Goal: Find specific page/section: Find specific page/section

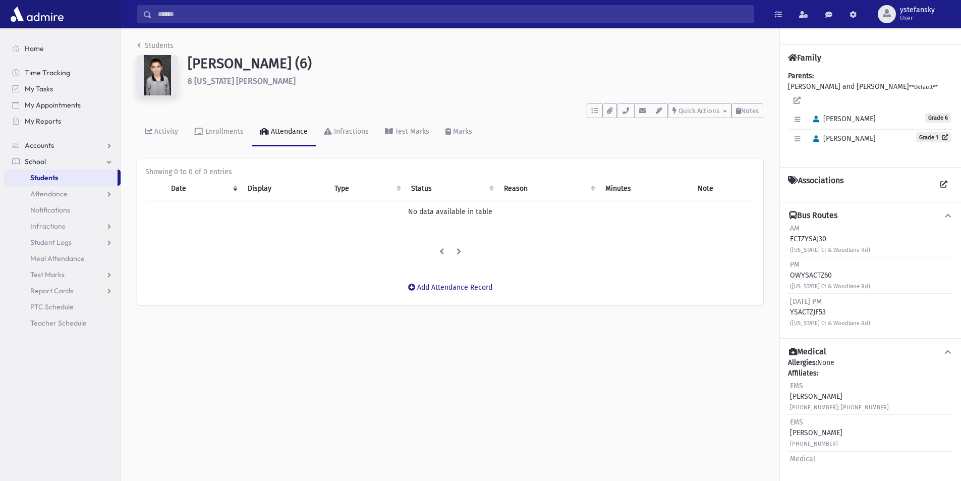
click at [68, 178] on link "Students" at bounding box center [60, 177] width 113 height 16
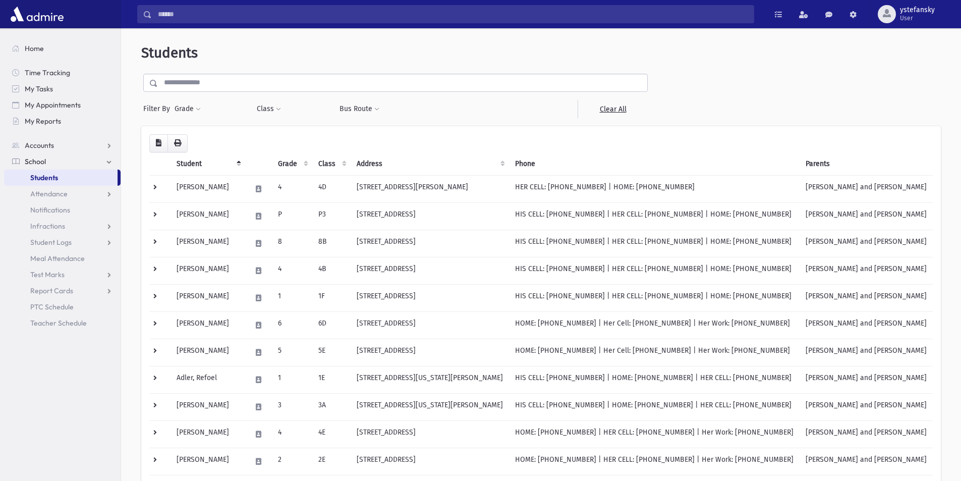
click at [360, 82] on input "text" at bounding box center [402, 83] width 489 height 18
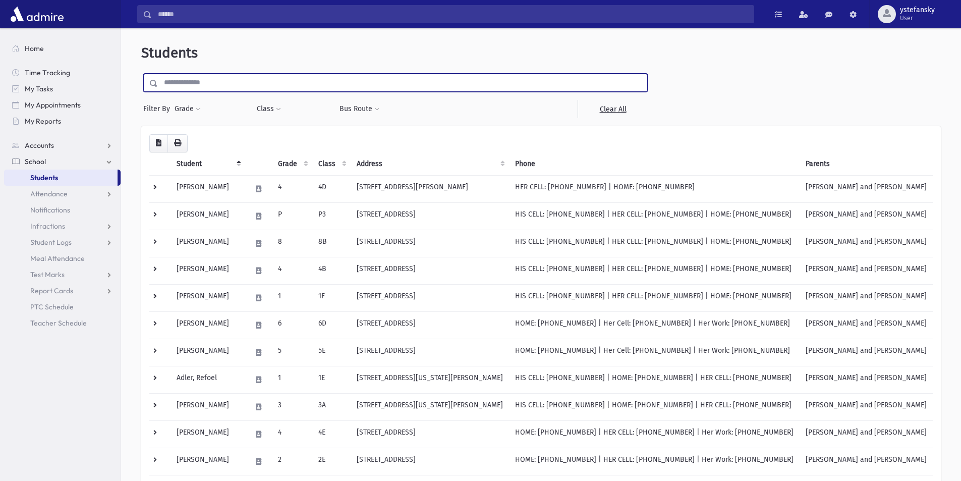
type input "*********"
click at [141, 74] on input "submit" at bounding box center [155, 81] width 28 height 14
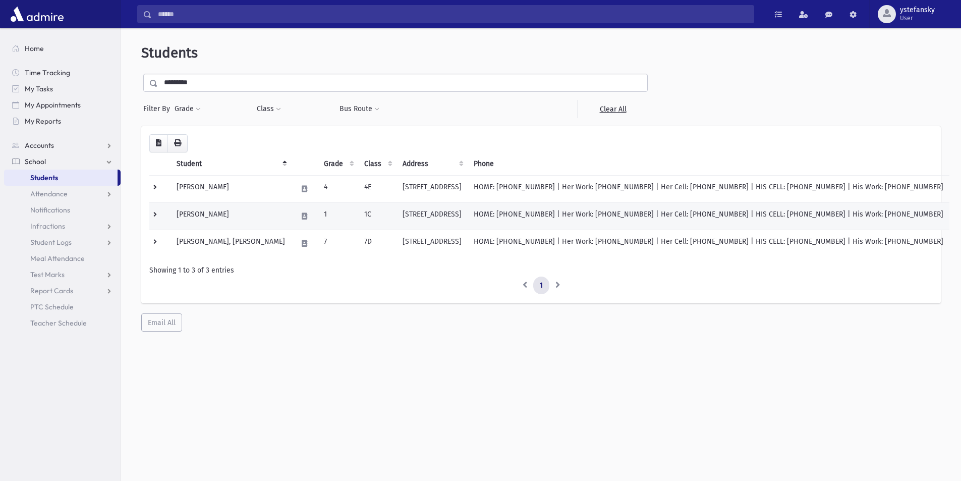
click at [243, 216] on td "[PERSON_NAME]" at bounding box center [230, 215] width 121 height 27
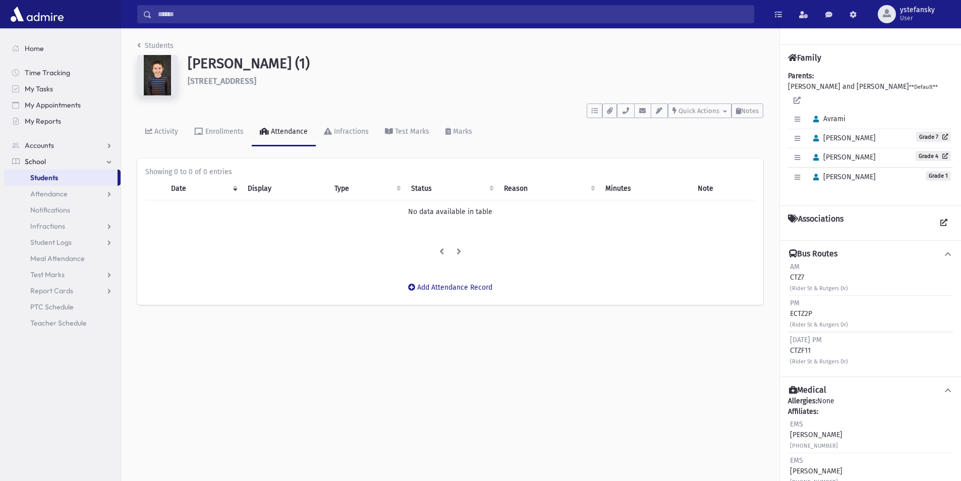
click at [69, 170] on link "Students" at bounding box center [60, 177] width 113 height 16
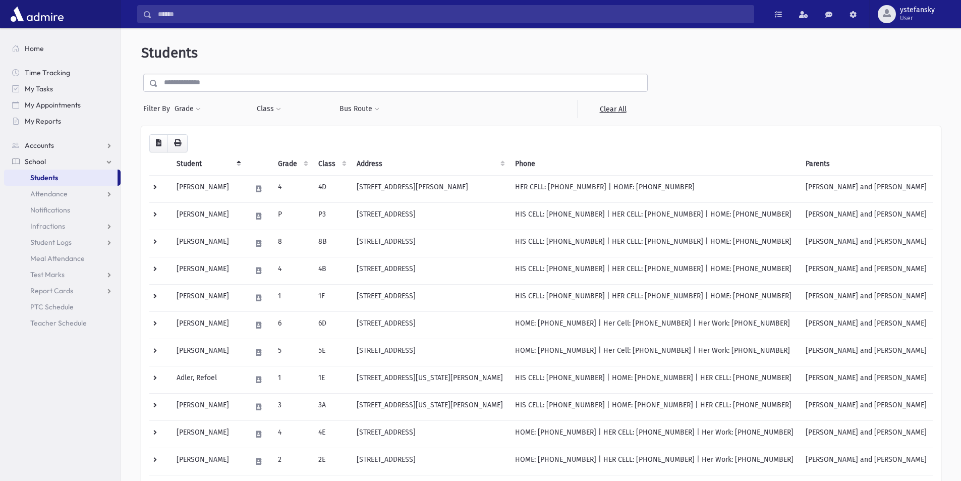
click at [232, 81] on input "text" at bounding box center [402, 83] width 489 height 18
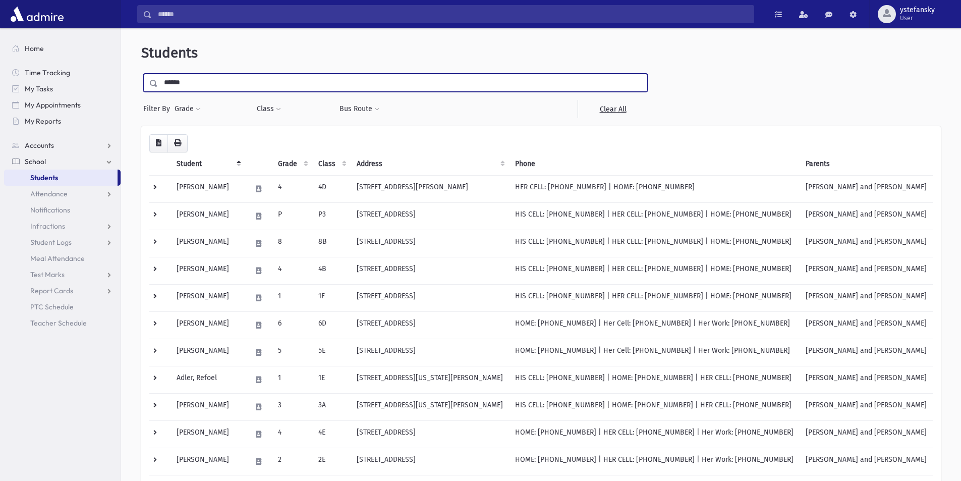
type input "******"
click at [141, 74] on input "submit" at bounding box center [155, 81] width 28 height 14
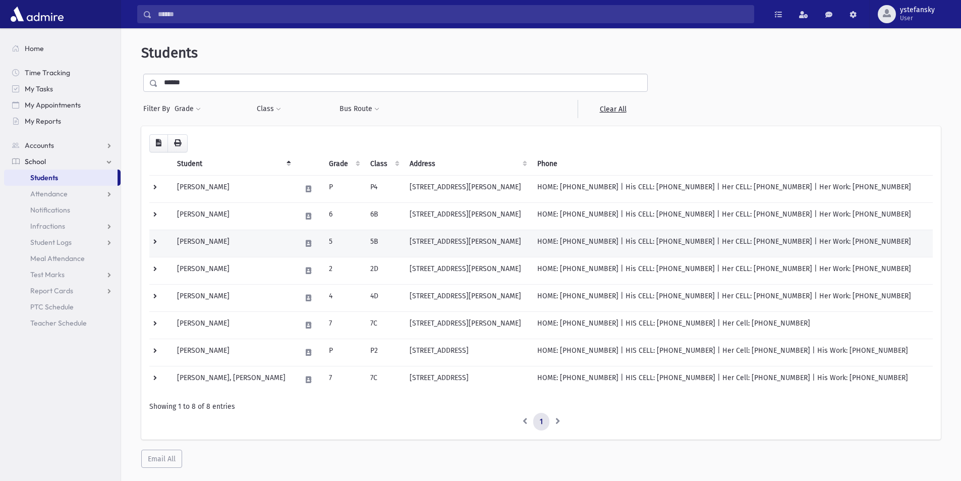
click at [238, 239] on td "Delman, Yaakov Yitzchok" at bounding box center [233, 243] width 124 height 27
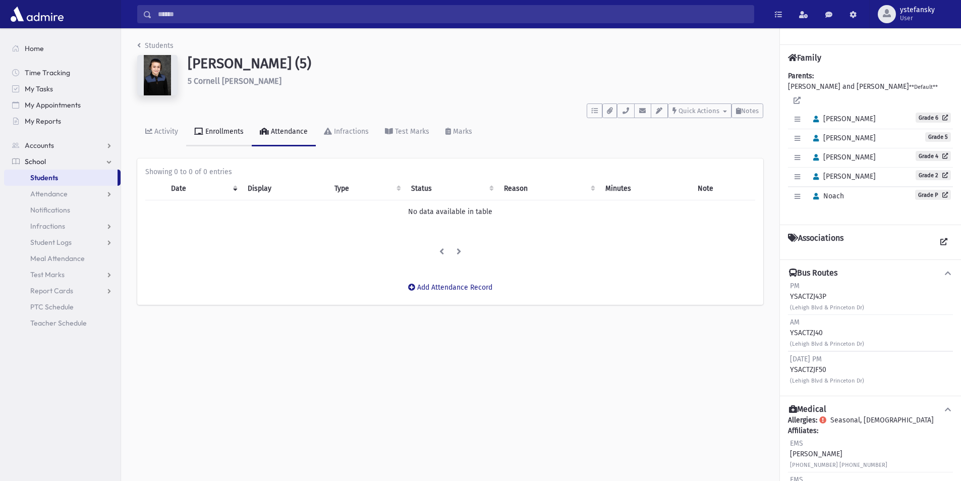
click at [207, 131] on div "Enrollments" at bounding box center [223, 131] width 40 height 9
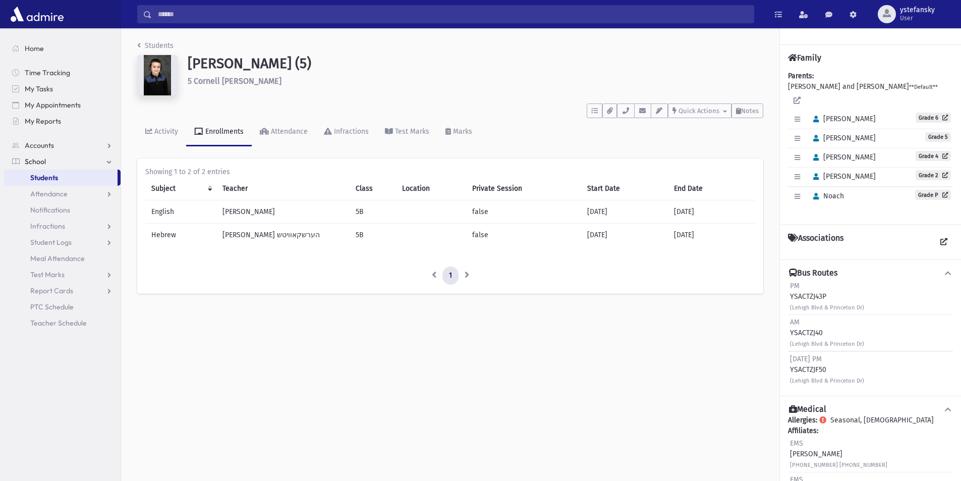
click at [253, 231] on td "רבי א. הערשקאוויטש" at bounding box center [282, 234] width 133 height 23
click at [252, 211] on td "Rabbi Oelbaum" at bounding box center [282, 211] width 133 height 23
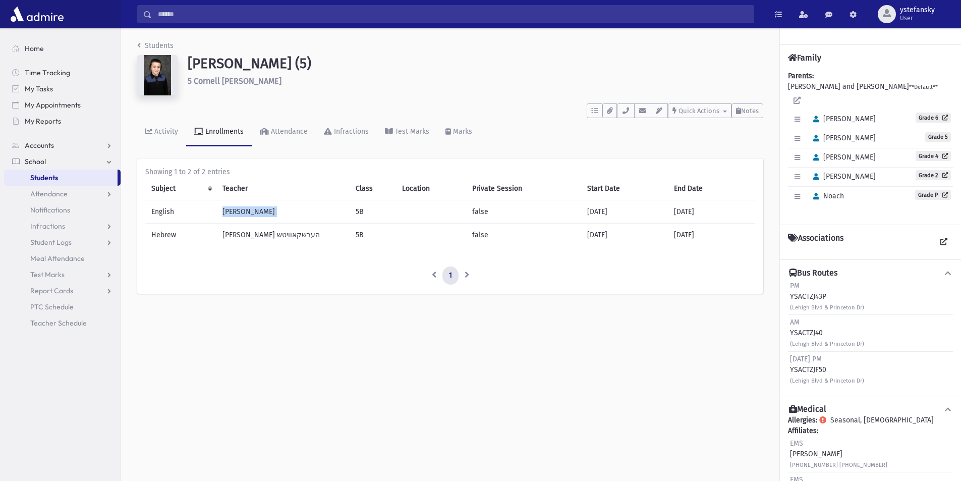
click at [252, 211] on td "Rabbi Oelbaum" at bounding box center [282, 211] width 133 height 23
click at [255, 234] on td "רבי א. הערשקאוויטש" at bounding box center [282, 234] width 133 height 23
click at [254, 211] on td "Rabbi Oelbaum" at bounding box center [282, 211] width 133 height 23
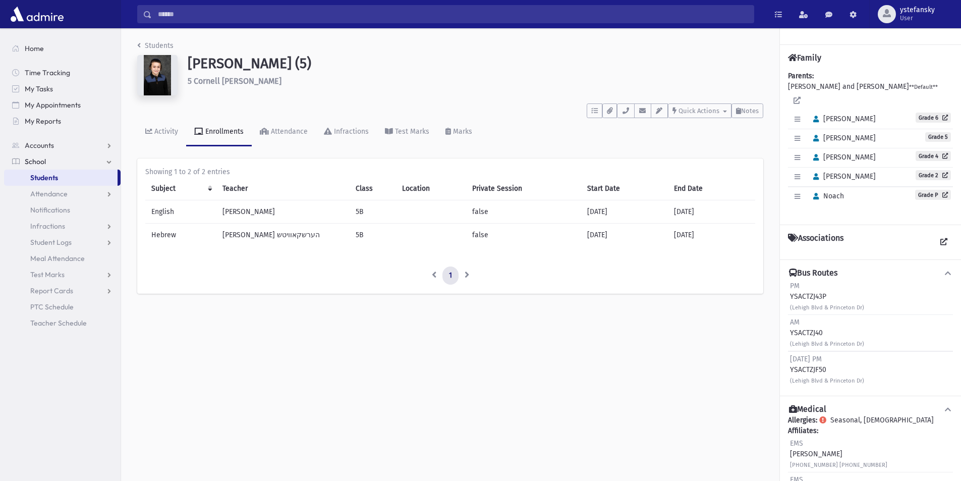
click at [254, 211] on td "Rabbi Oelbaum" at bounding box center [282, 211] width 133 height 23
click at [255, 237] on td "רבי א. הערשקאוויטש" at bounding box center [282, 234] width 133 height 23
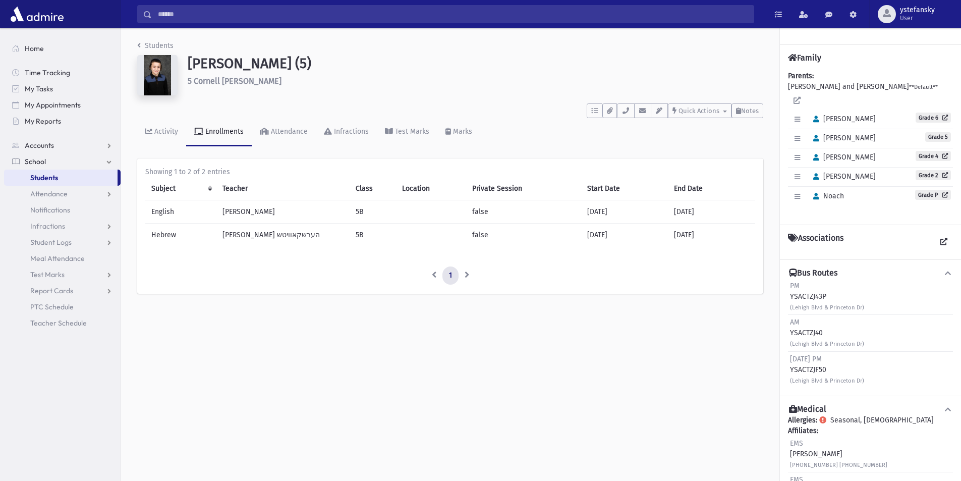
click at [255, 211] on td "Rabbi Oelbaum" at bounding box center [282, 211] width 133 height 23
click at [253, 234] on td "רבי א. הערשקאוויטש" at bounding box center [282, 234] width 133 height 23
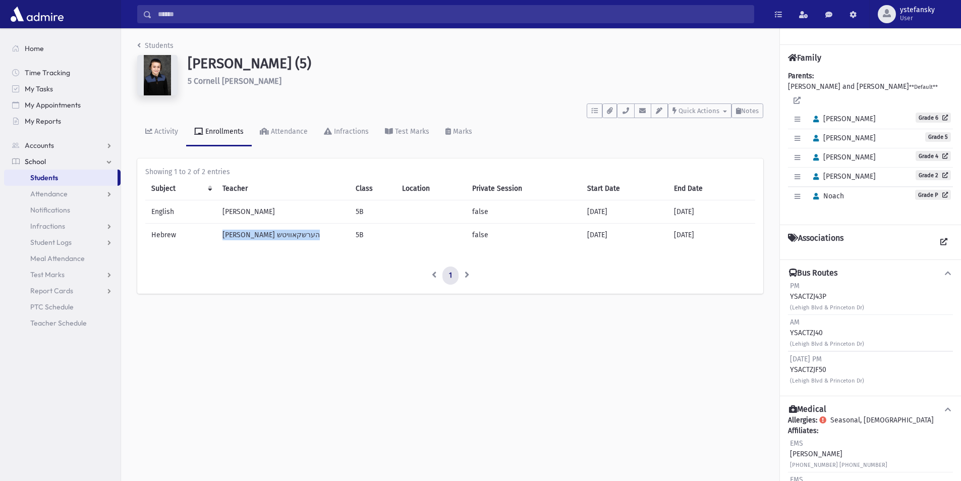
click at [253, 234] on td "רבי א. הערשקאוויטש" at bounding box center [282, 234] width 133 height 23
click at [250, 211] on td "Rabbi Oelbaum" at bounding box center [282, 211] width 133 height 23
click at [250, 232] on td "רבי א. הערשקאוויטש" at bounding box center [282, 234] width 133 height 23
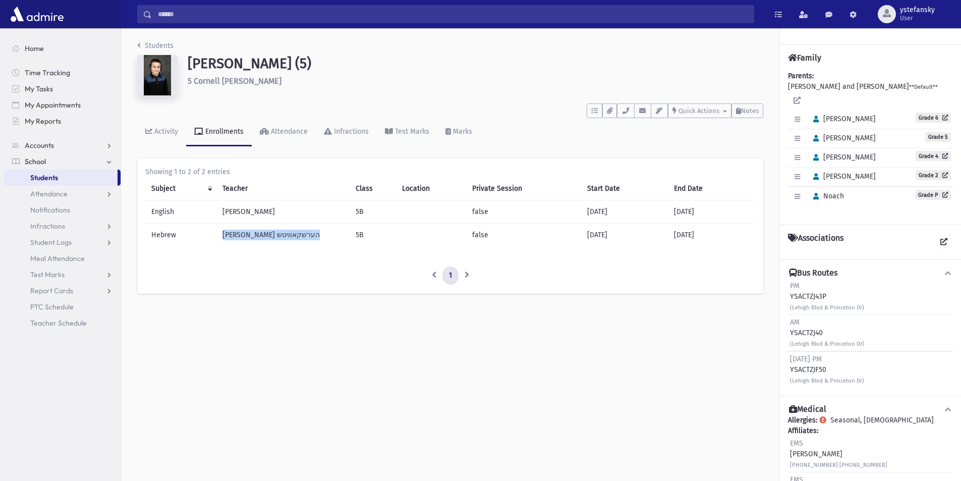
click at [250, 232] on td "רבי א. הערשקאוויטש" at bounding box center [282, 234] width 133 height 23
click at [250, 212] on td "Rabbi Oelbaum" at bounding box center [282, 211] width 133 height 23
click at [252, 236] on td "רבי א. הערשקאוויטש" at bounding box center [282, 234] width 133 height 23
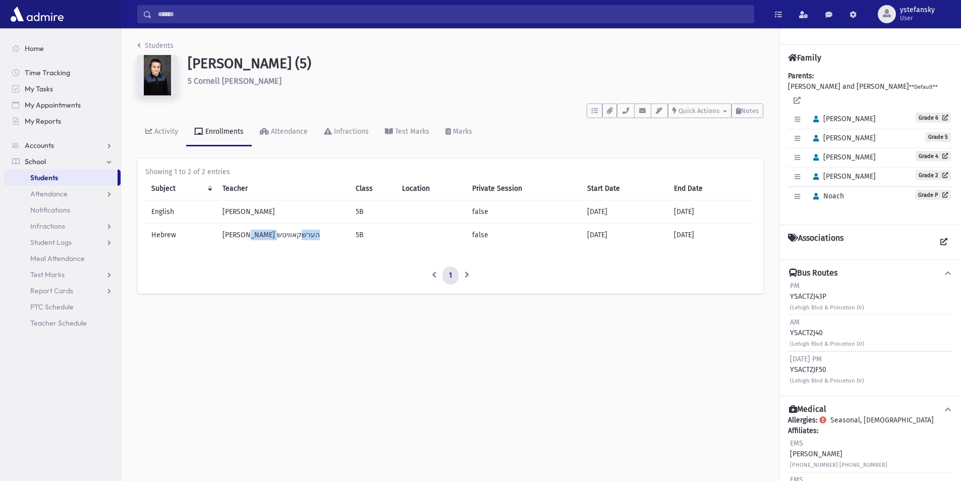
click at [252, 236] on td "רבי א. הערשקאוויטש" at bounding box center [282, 234] width 133 height 23
click at [252, 208] on td "Rabbi Oelbaum" at bounding box center [282, 211] width 133 height 23
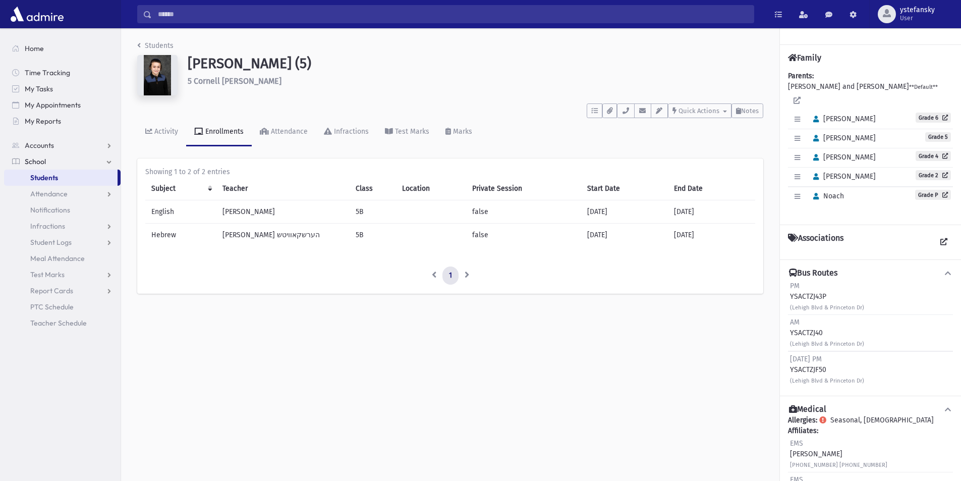
click at [254, 236] on td "רבי א. הערשקאוויטש" at bounding box center [282, 234] width 133 height 23
click at [253, 211] on td "Rabbi Oelbaum" at bounding box center [282, 211] width 133 height 23
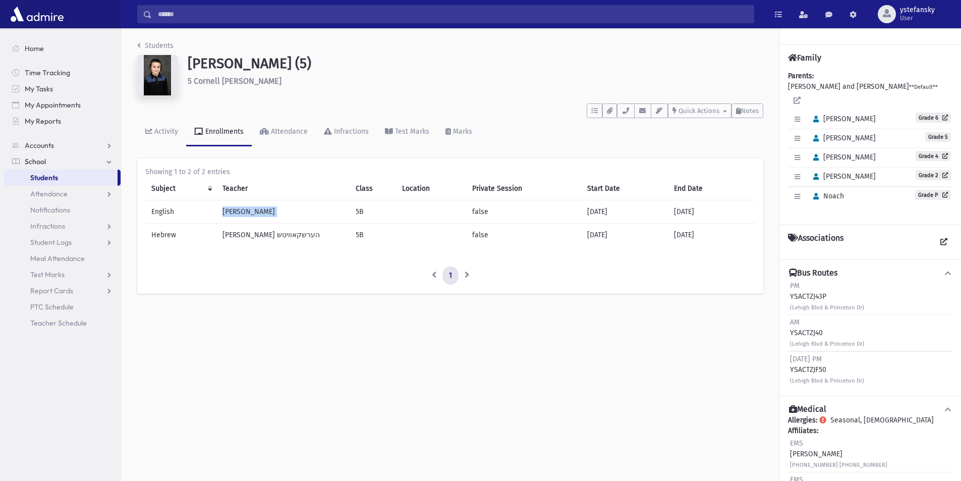
click at [253, 211] on td "Rabbi Oelbaum" at bounding box center [282, 211] width 133 height 23
click at [253, 235] on td "רבי א. הערשקאוויטש" at bounding box center [282, 234] width 133 height 23
